Goal: Task Accomplishment & Management: Use online tool/utility

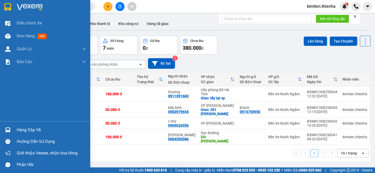
click at [13, 4] on div at bounding box center [45, 8] width 90 height 17
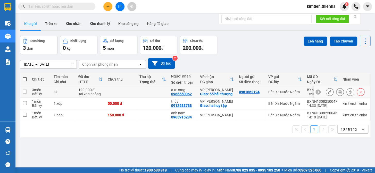
click at [340, 93] on div at bounding box center [345, 92] width 39 height 8
click at [338, 93] on icon at bounding box center [340, 92] width 4 height 4
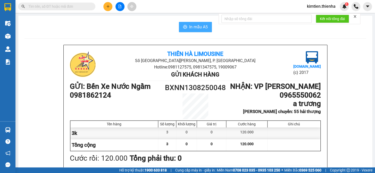
click at [200, 29] on span "In mẫu A5" at bounding box center [198, 27] width 19 height 6
